Goal: Communication & Community: Connect with others

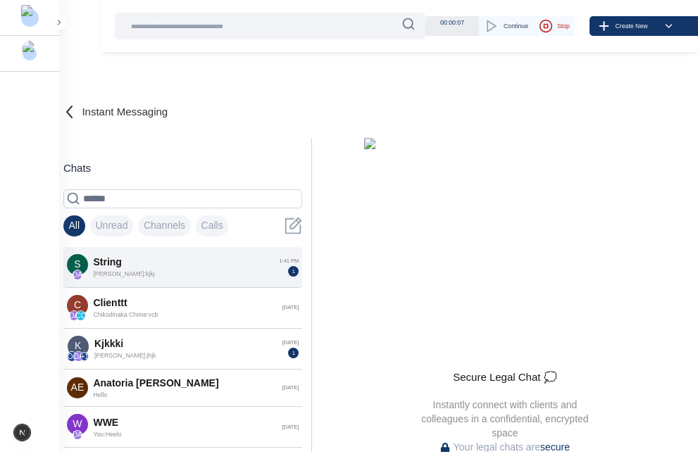
click at [233, 268] on div "string" at bounding box center [183, 263] width 180 height 14
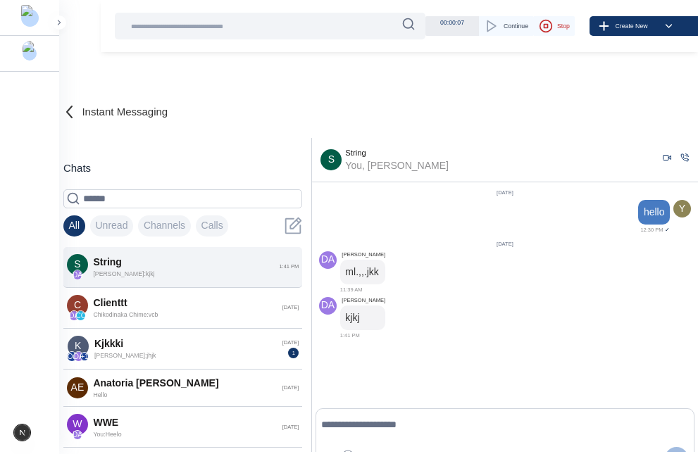
scroll to position [12, 0]
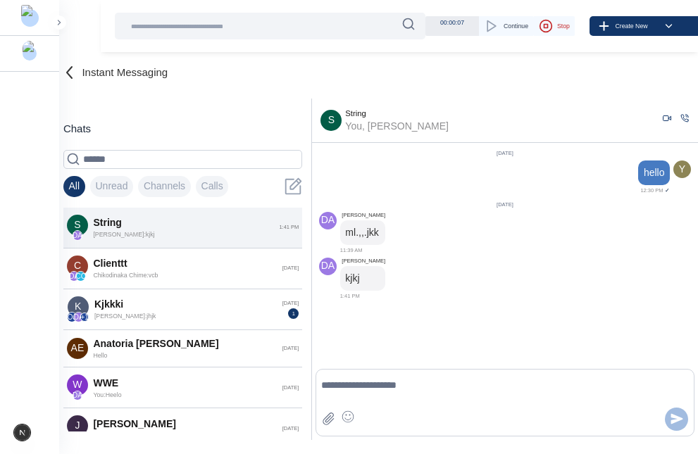
click at [680, 119] on icon "Voice call" at bounding box center [684, 118] width 9 height 9
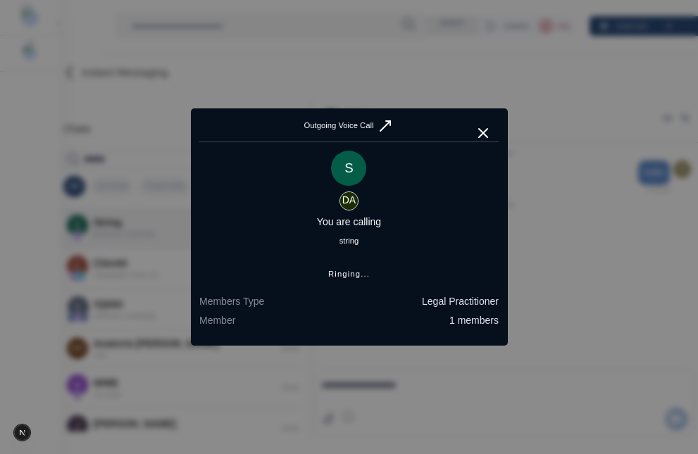
click at [484, 132] on icon "button" at bounding box center [483, 133] width 8 height 8
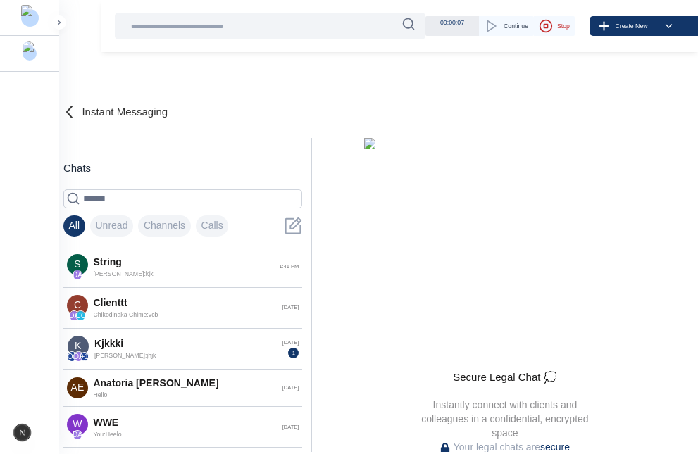
scroll to position [27, 0]
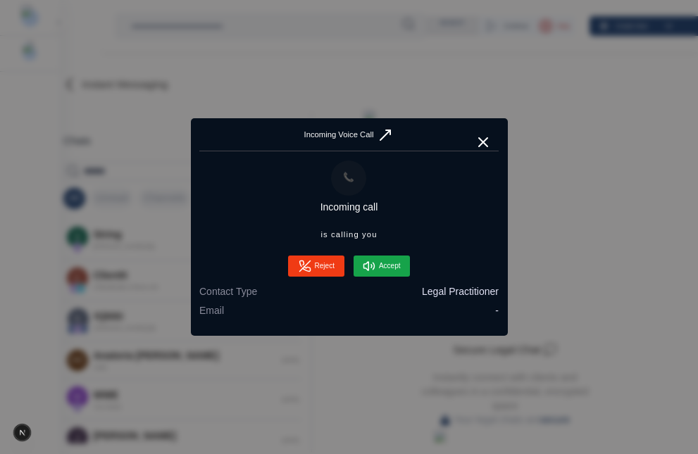
click at [389, 263] on button "Accept" at bounding box center [382, 266] width 56 height 21
